Goal: Navigation & Orientation: Find specific page/section

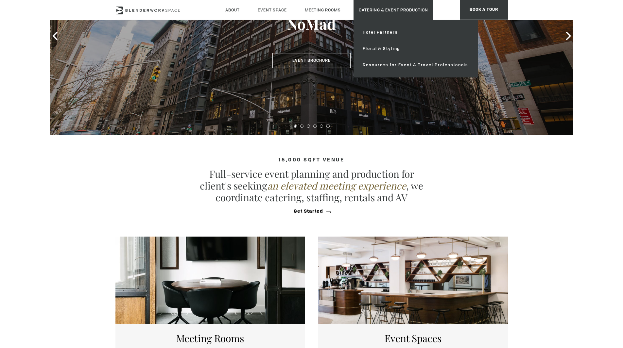
scroll to position [118, 0]
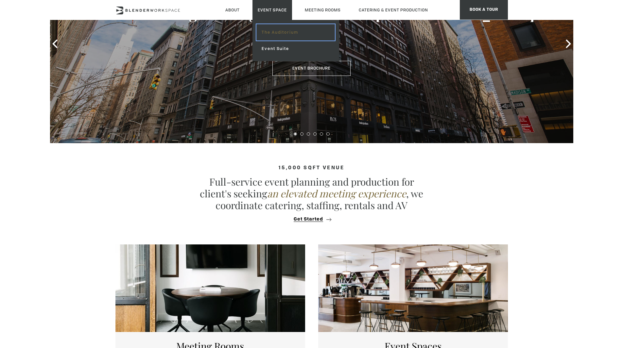
click at [274, 33] on link "The Auditorium" at bounding box center [295, 32] width 78 height 16
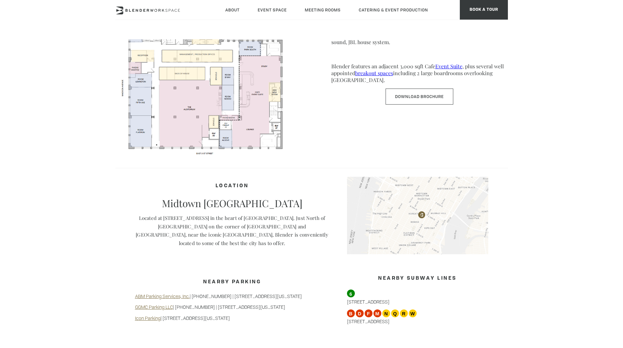
scroll to position [376, 0]
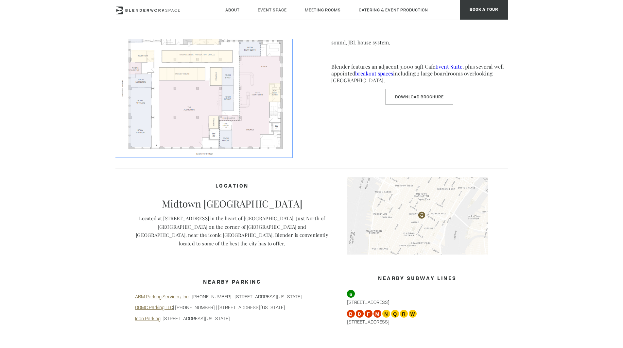
click at [213, 88] on img at bounding box center [203, 80] width 176 height 153
